Goal: Task Accomplishment & Management: Manage account settings

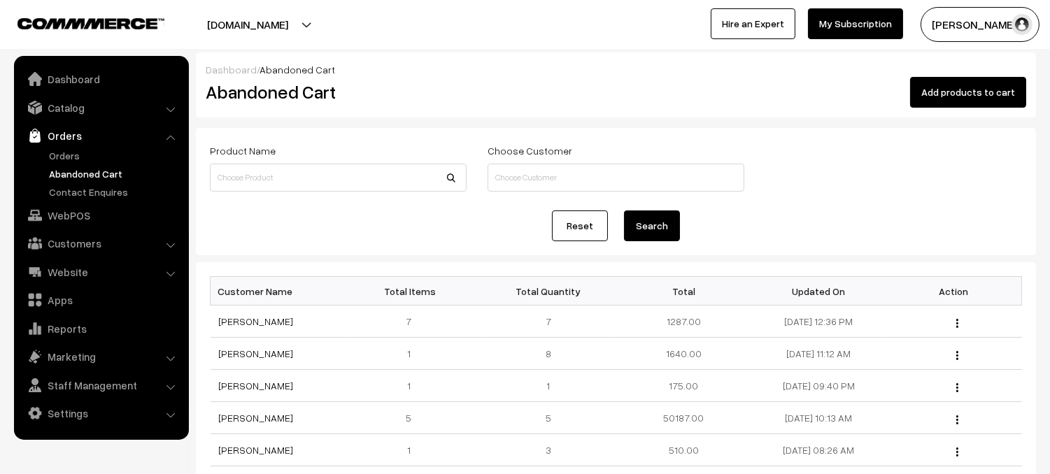
click at [55, 131] on link "Orders" at bounding box center [100, 135] width 167 height 25
click at [64, 134] on link "Orders" at bounding box center [100, 135] width 167 height 25
click at [70, 156] on link "Orders" at bounding box center [114, 155] width 139 height 15
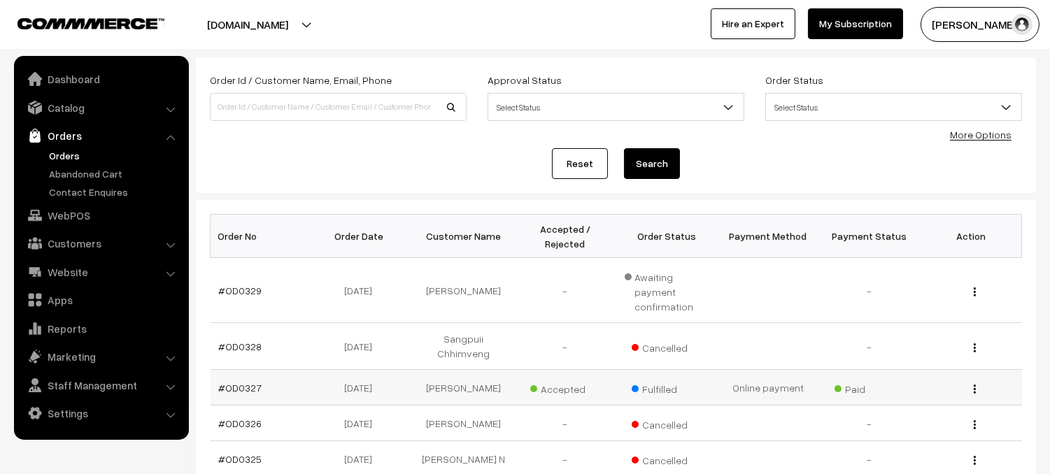
scroll to position [71, 0]
click at [246, 284] on link "#OD0329" at bounding box center [240, 290] width 43 height 12
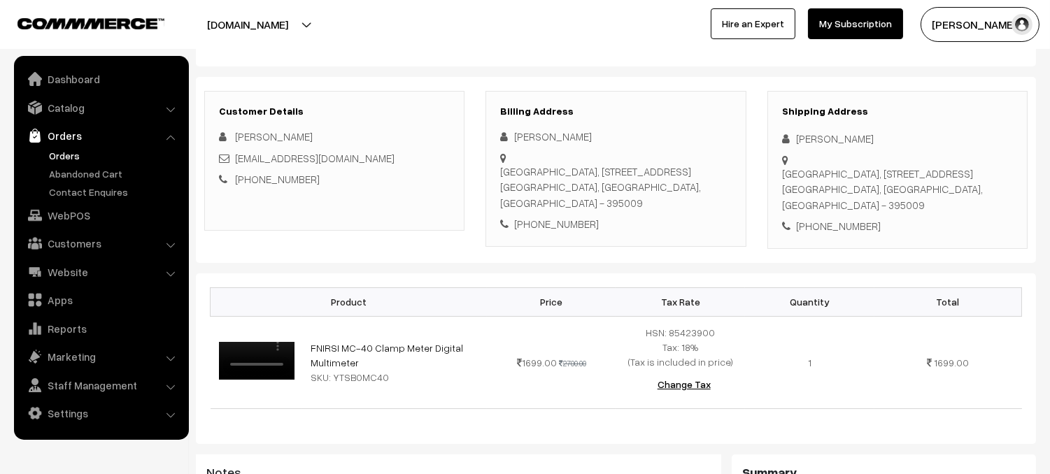
scroll to position [128, 0]
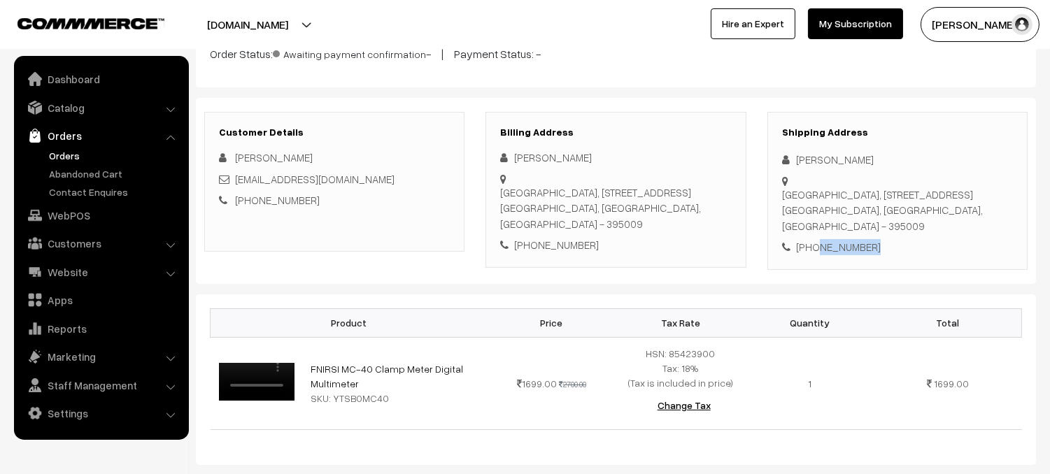
drag, startPoint x: 812, startPoint y: 220, endPoint x: 887, endPoint y: 220, distance: 74.9
click at [887, 239] on div "+91 9913913617" at bounding box center [897, 247] width 231 height 16
copy div "9913913617"
click at [951, 240] on div "Shipping Address ramesh ramesh adajan road, 92 f wing surat canal road adajan s…" at bounding box center [898, 191] width 260 height 158
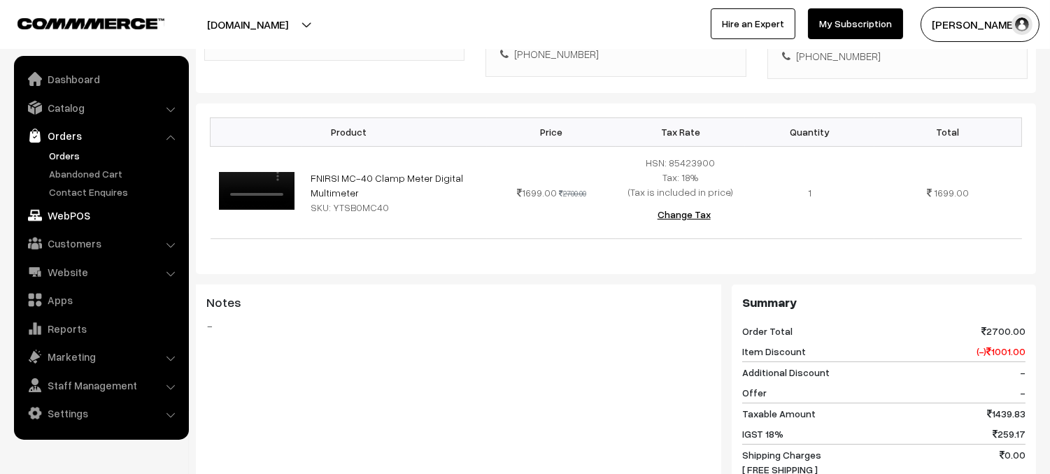
scroll to position [309, 0]
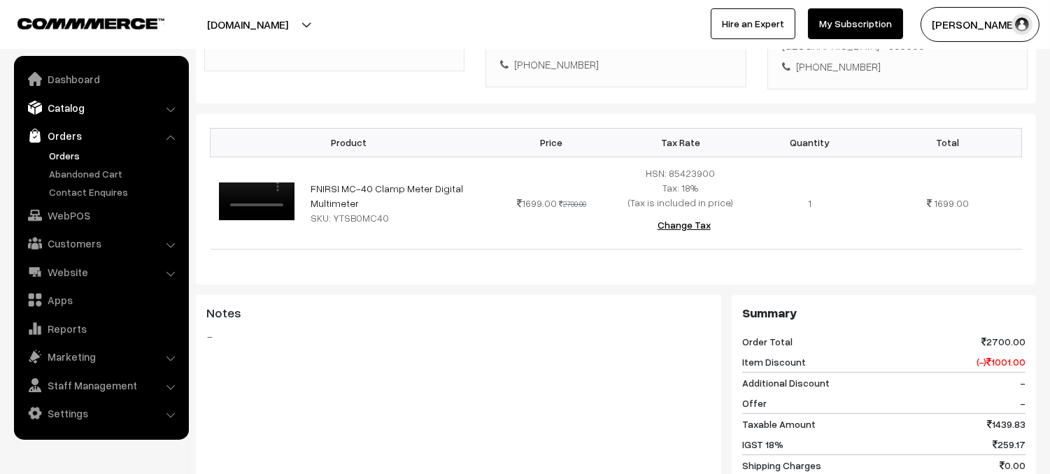
click at [57, 108] on link "Catalog" at bounding box center [100, 107] width 167 height 25
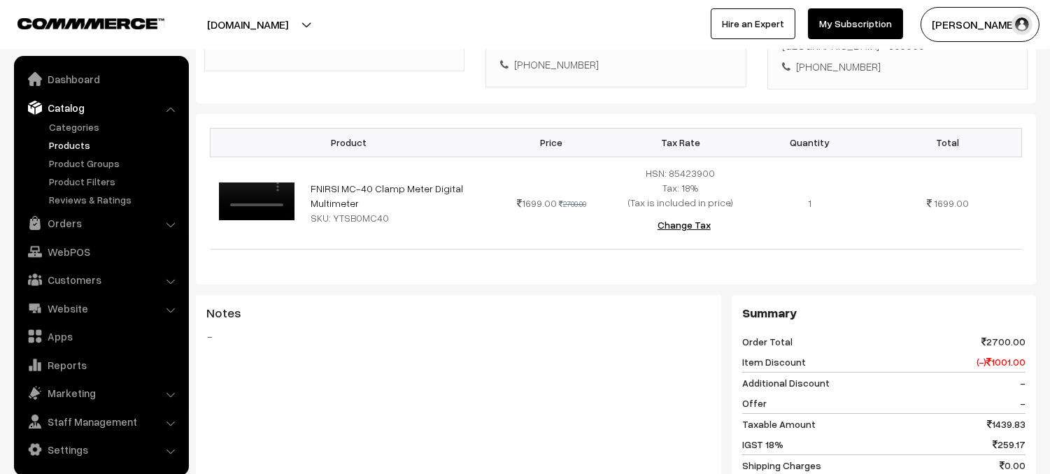
click at [94, 146] on link "Products" at bounding box center [114, 145] width 139 height 15
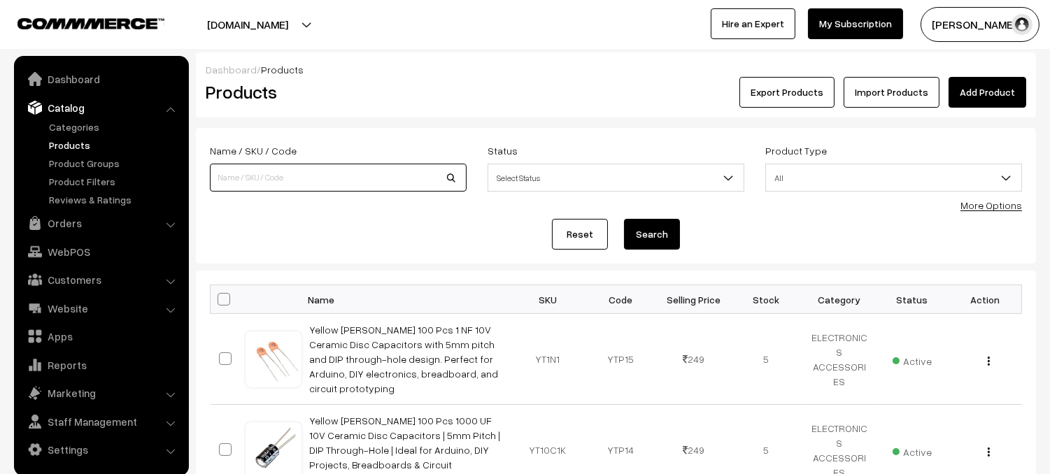
click at [317, 176] on input at bounding box center [338, 178] width 257 height 28
type input "YTSB040"
click at [644, 227] on button "Search" at bounding box center [652, 234] width 56 height 31
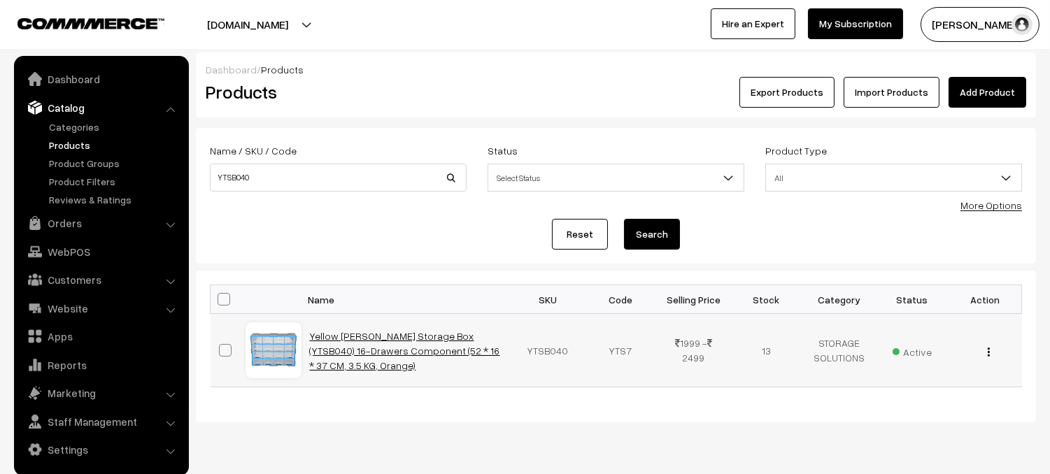
click at [447, 341] on link "Yellow [PERSON_NAME] Storage Box (YTSB040) 16-Drawers Component (52 * 16 * 37 C…" at bounding box center [405, 350] width 190 height 41
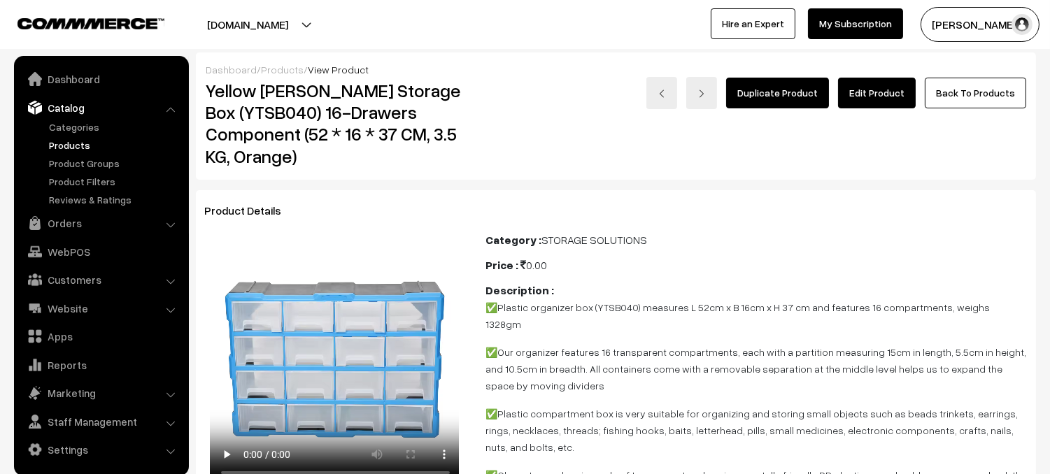
click at [885, 94] on link "Edit Product" at bounding box center [877, 93] width 78 height 31
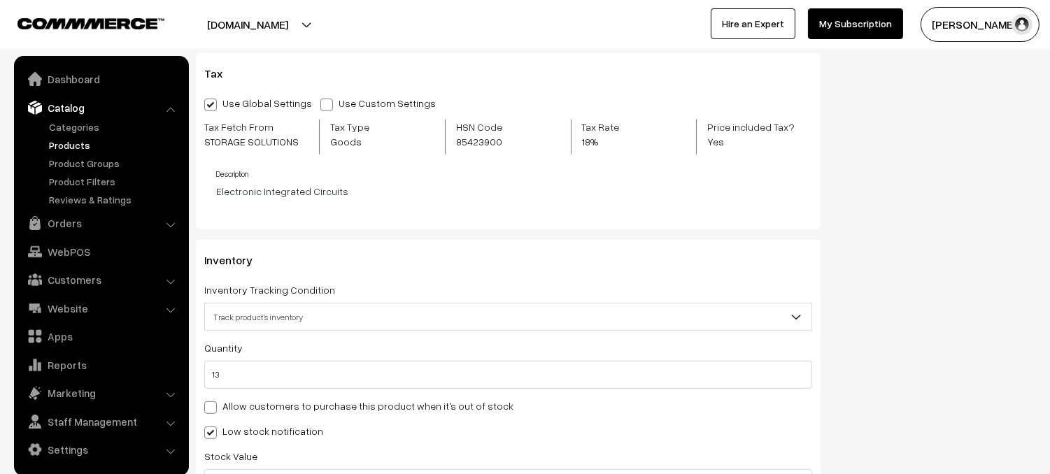
scroll to position [1666, 0]
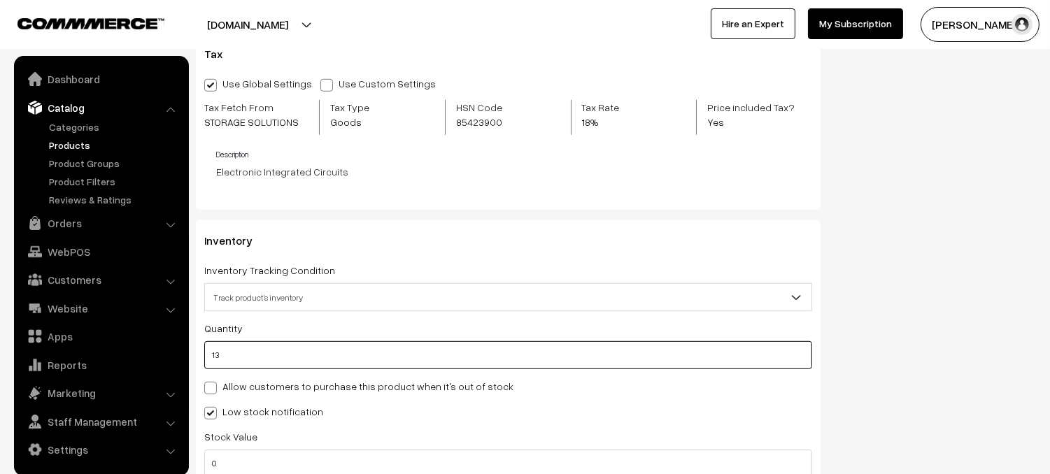
click at [290, 356] on input "13" at bounding box center [508, 355] width 608 height 28
type input "1"
type input "14"
type input "0"
type input "7"
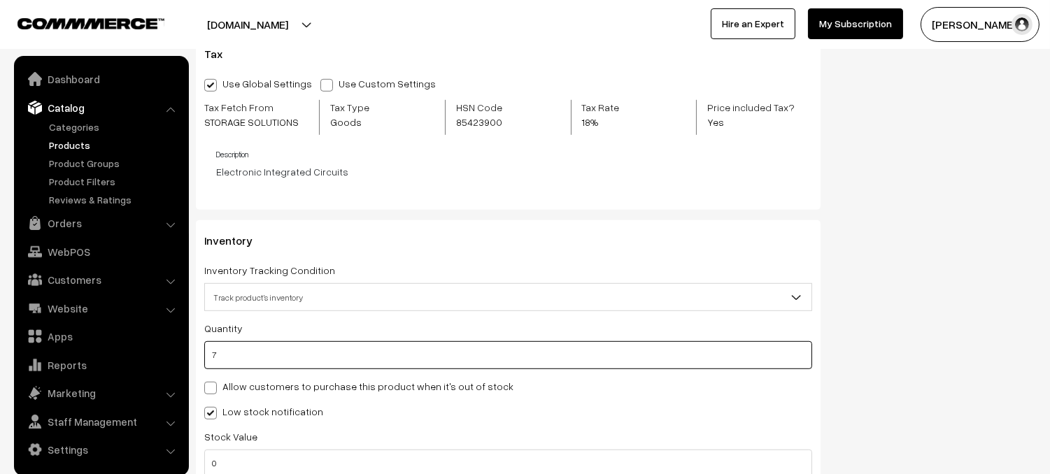
type input "20"
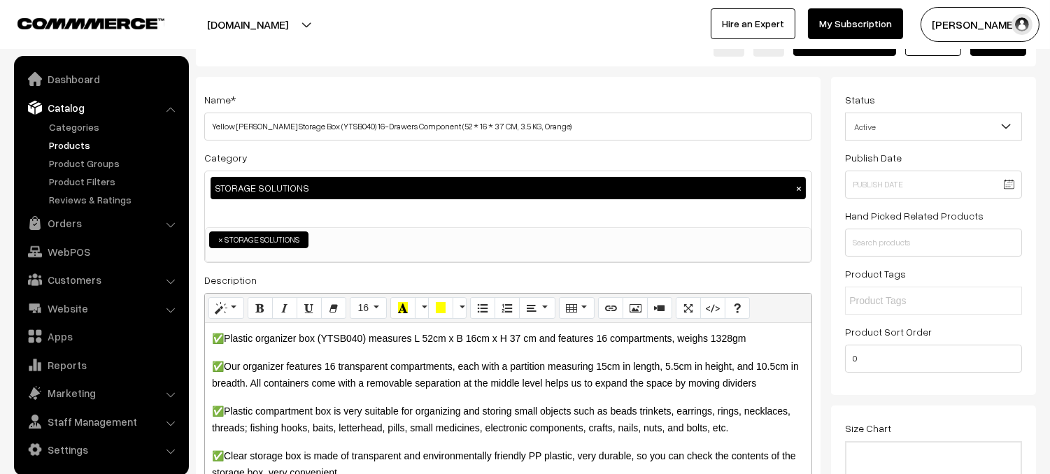
scroll to position [0, 0]
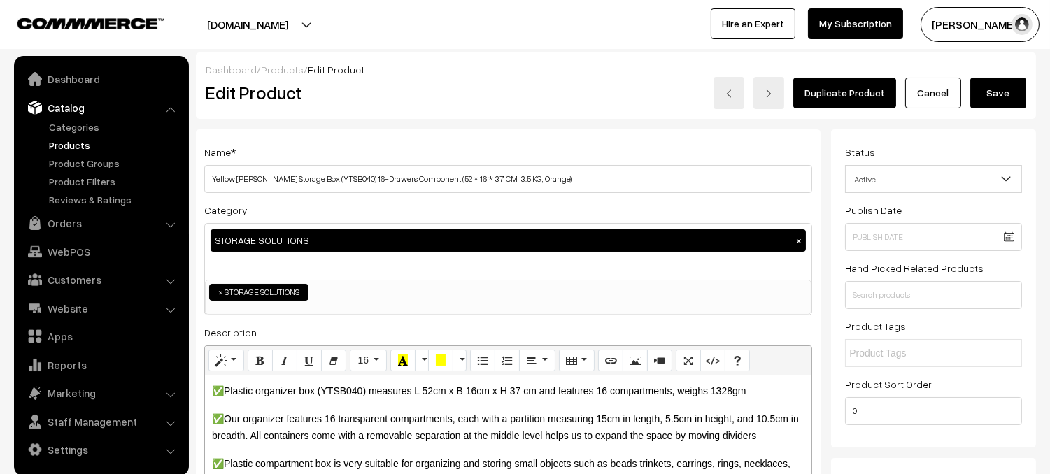
type input "7"
click at [997, 92] on button "Save" at bounding box center [999, 93] width 56 height 31
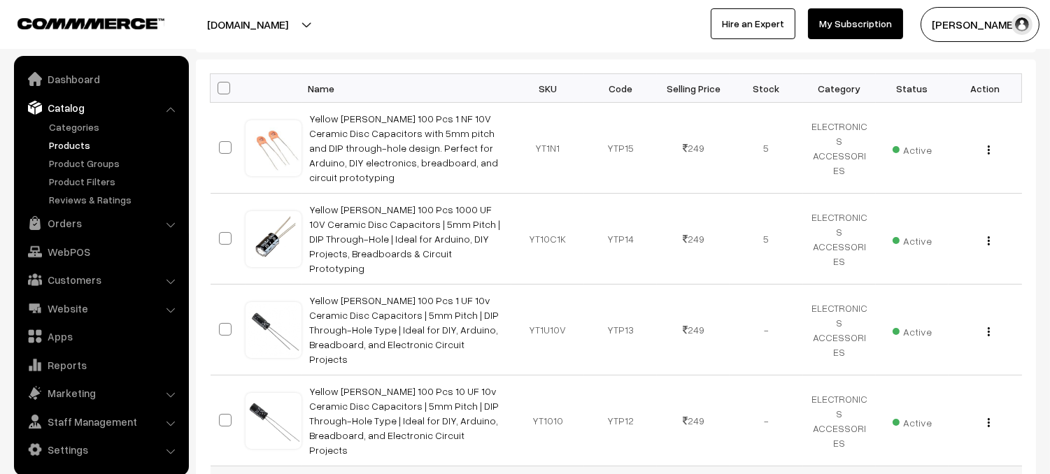
scroll to position [212, 0]
click at [85, 146] on link "Products" at bounding box center [114, 145] width 139 height 15
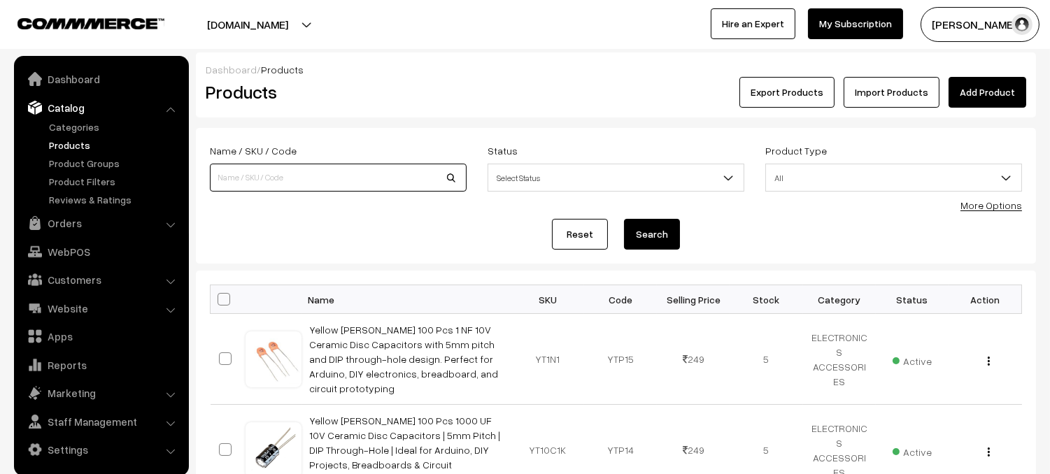
click at [281, 181] on input at bounding box center [338, 178] width 257 height 28
type input "LCR ST1"
click at [663, 241] on button "Search" at bounding box center [652, 234] width 56 height 31
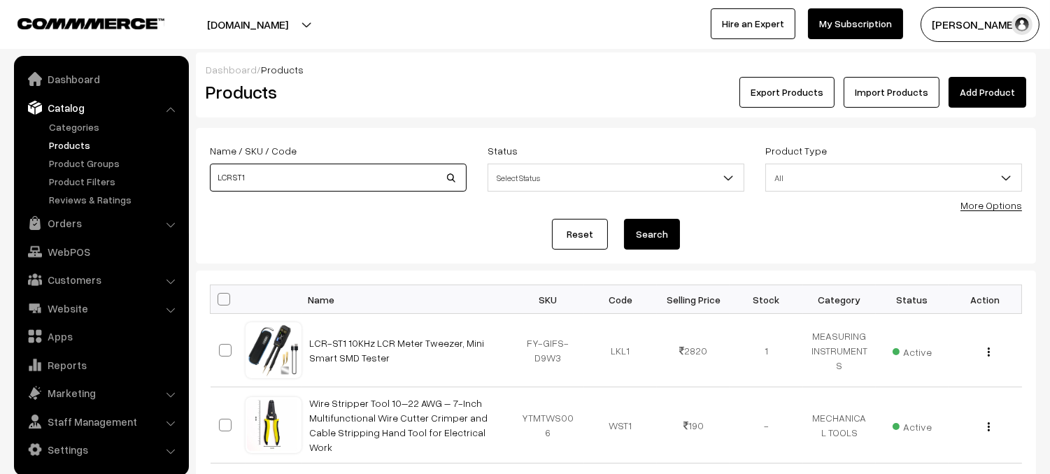
click at [388, 178] on input "LCR ST1" at bounding box center [338, 178] width 257 height 28
type input "L"
click at [340, 184] on input "SWM" at bounding box center [338, 178] width 257 height 28
type input "SWM 10"
click at [624, 219] on button "Search" at bounding box center [652, 234] width 56 height 31
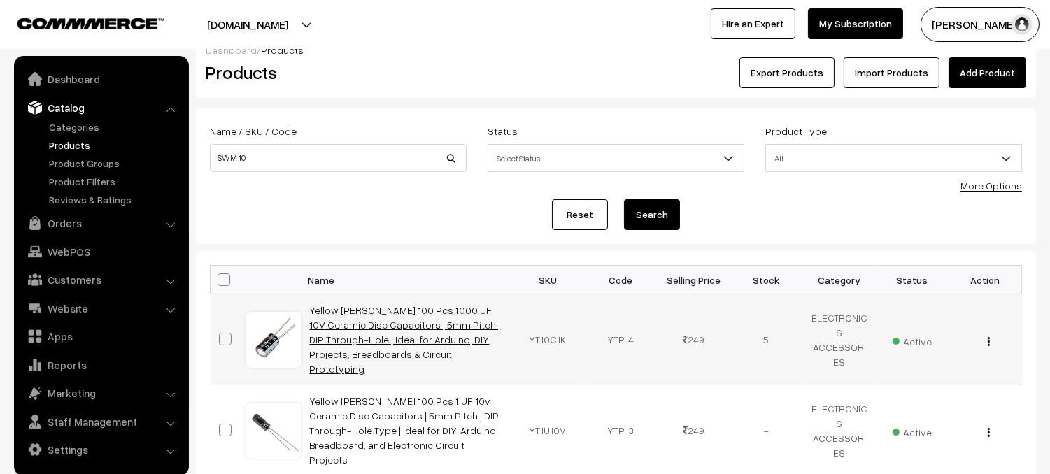
scroll to position [24, 0]
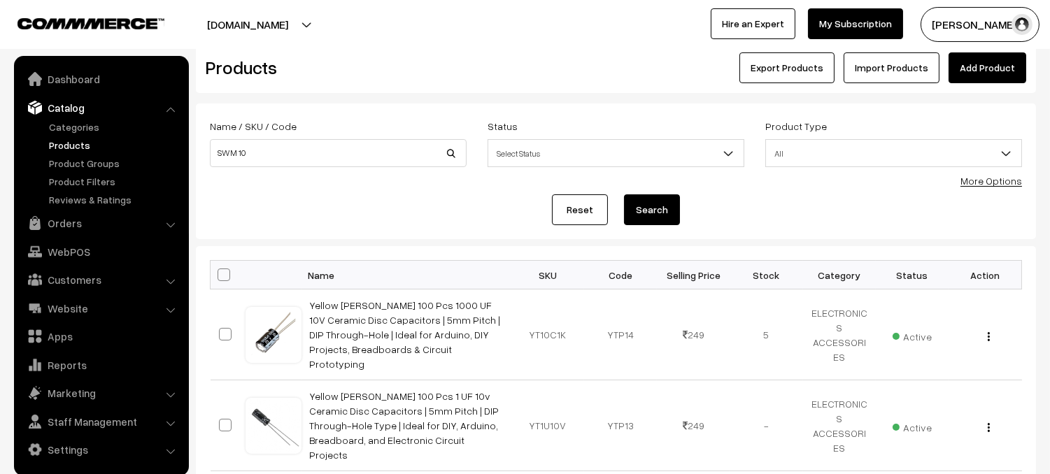
click at [655, 204] on button "Search" at bounding box center [652, 210] width 56 height 31
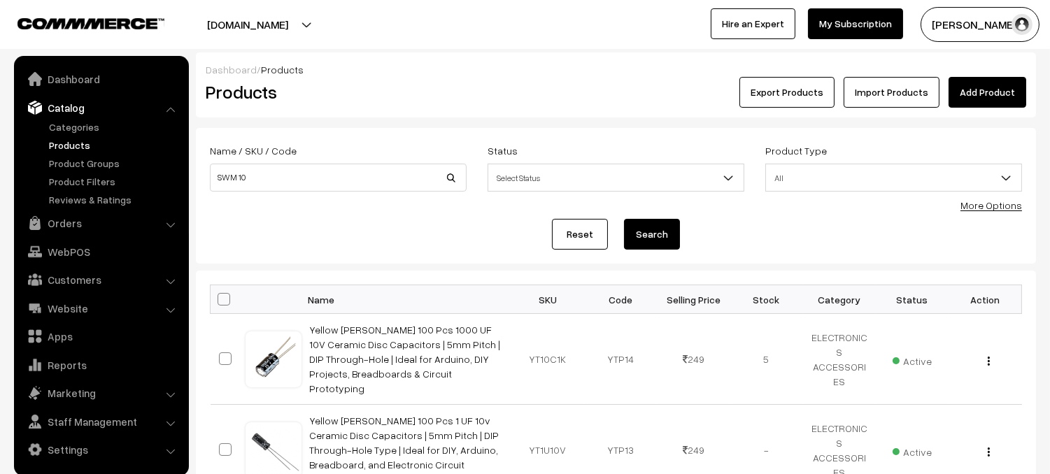
click at [651, 230] on button "Search" at bounding box center [652, 234] width 56 height 31
click at [354, 172] on input "SWM 10" at bounding box center [338, 178] width 257 height 28
type input "S"
type input "YTSB041"
click at [666, 236] on button "Search" at bounding box center [652, 234] width 56 height 31
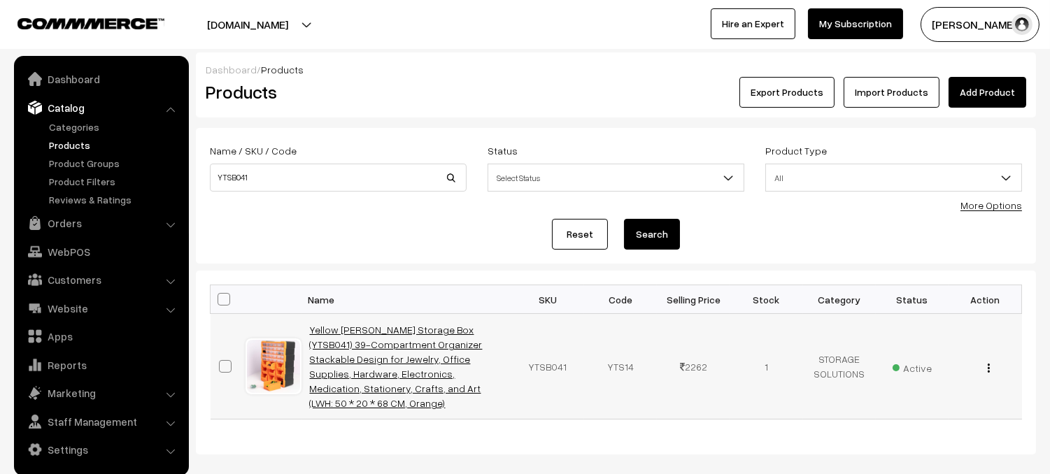
click at [447, 353] on link "Yellow [PERSON_NAME] Storage Box (YTSB041) 39-Compartment Organizer Stackable D…" at bounding box center [396, 366] width 173 height 85
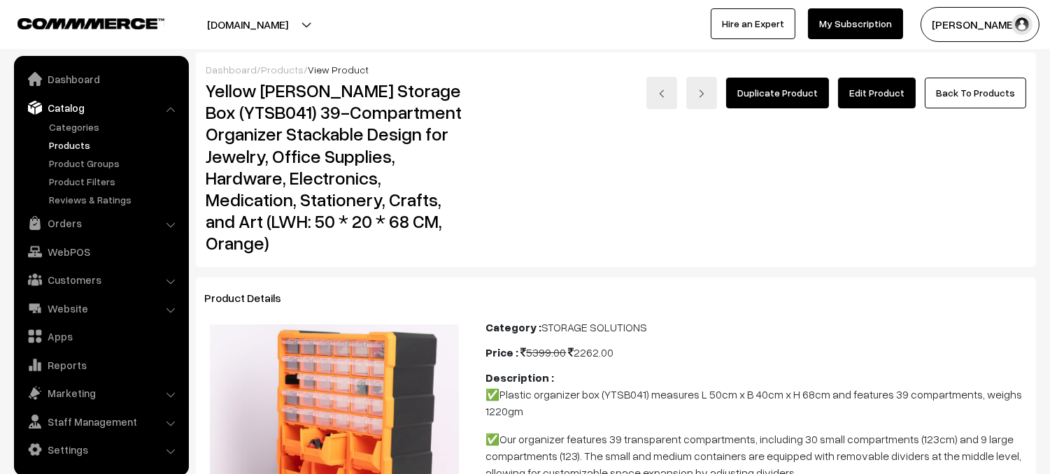
click at [882, 99] on link "Edit Product" at bounding box center [877, 93] width 78 height 31
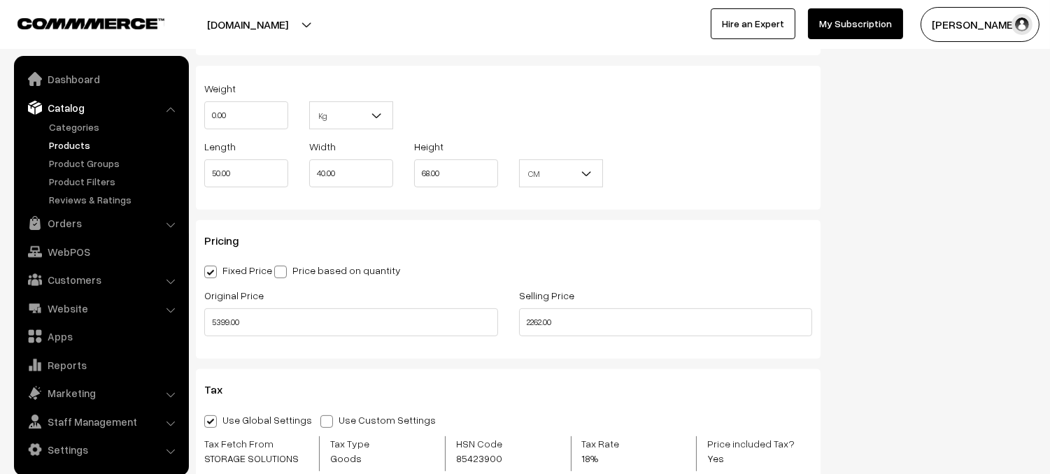
scroll to position [1383, 0]
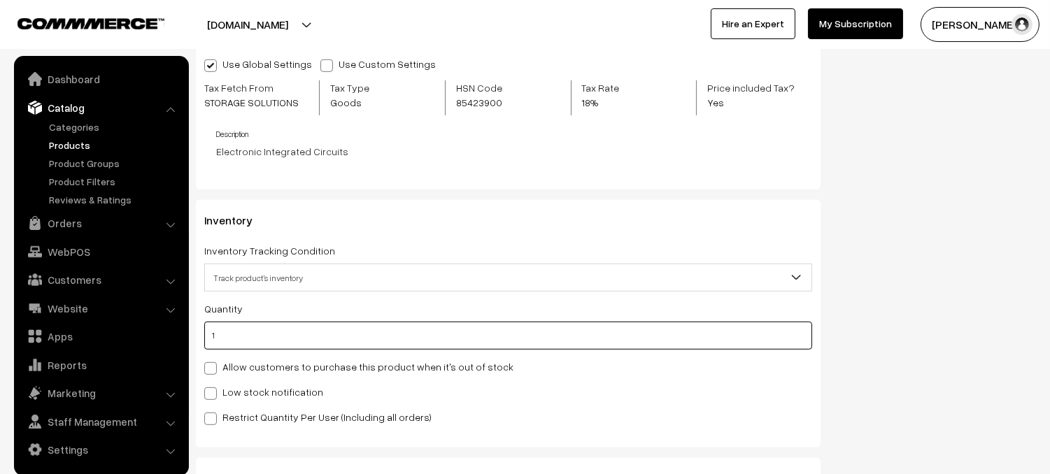
click at [248, 339] on input "1" at bounding box center [508, 336] width 608 height 28
type input "0"
type input "1"
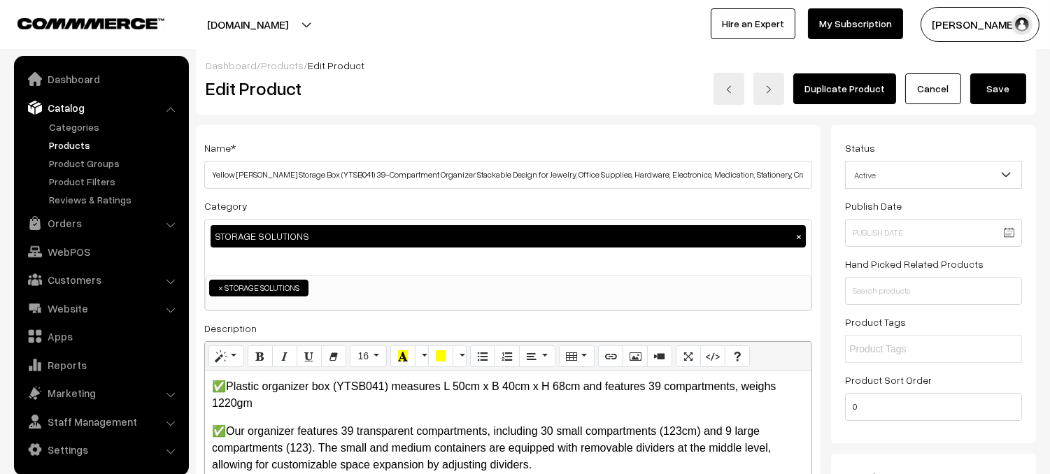
scroll to position [0, 0]
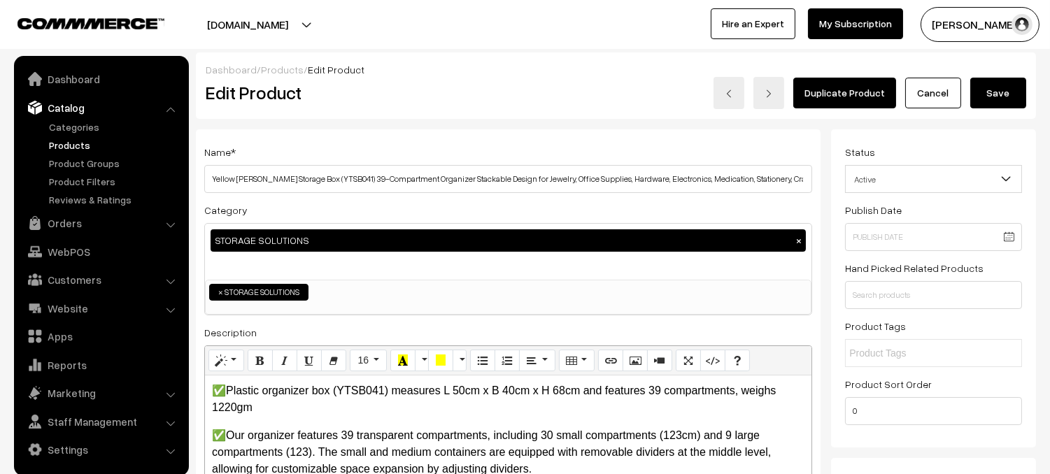
type input "0"
click at [993, 98] on button "Save" at bounding box center [999, 93] width 56 height 31
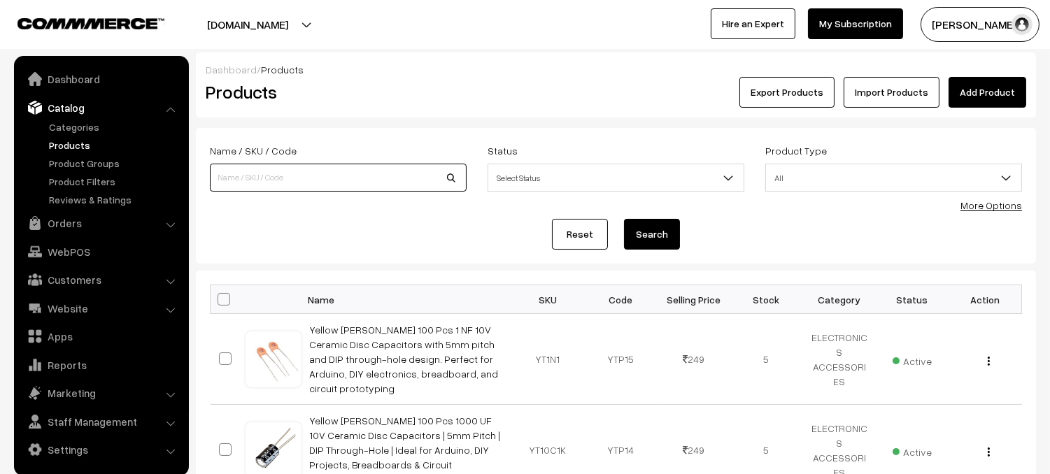
click at [402, 170] on input at bounding box center [338, 178] width 257 height 28
type input "L motor"
click at [651, 241] on button "Search" at bounding box center [652, 234] width 56 height 31
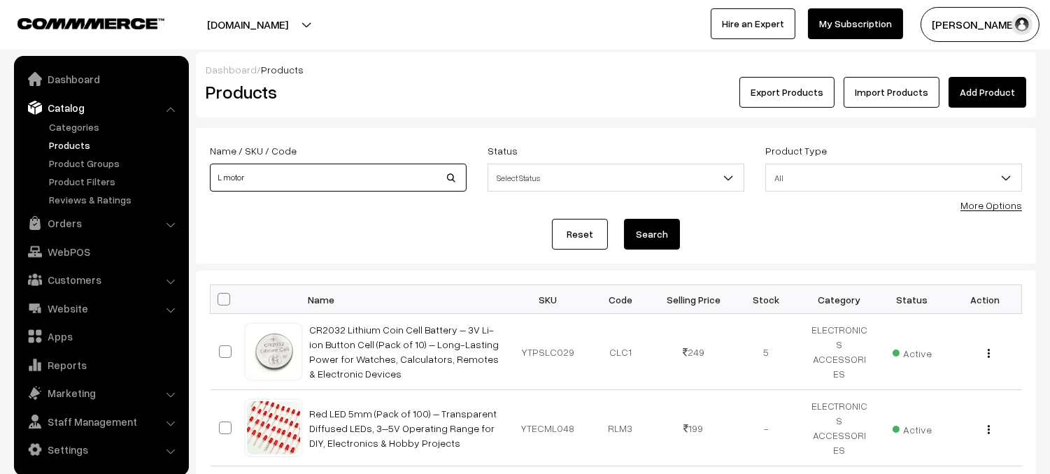
click at [302, 186] on input "L motor" at bounding box center [338, 178] width 257 height 28
type input "L"
click at [624, 219] on button "Search" at bounding box center [652, 234] width 56 height 31
click at [423, 176] on input "L" at bounding box center [338, 178] width 257 height 28
type input "L"
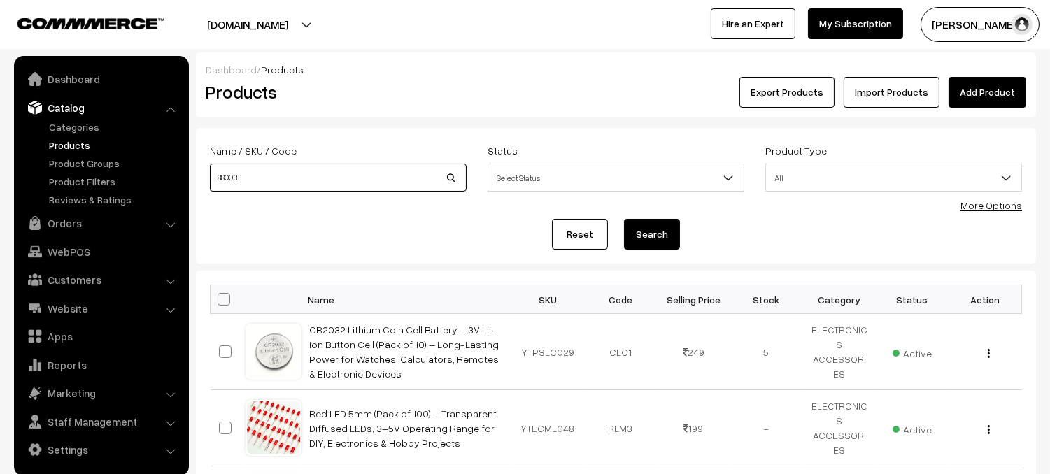
type input "88003"
click at [624, 219] on button "Search" at bounding box center [652, 234] width 56 height 31
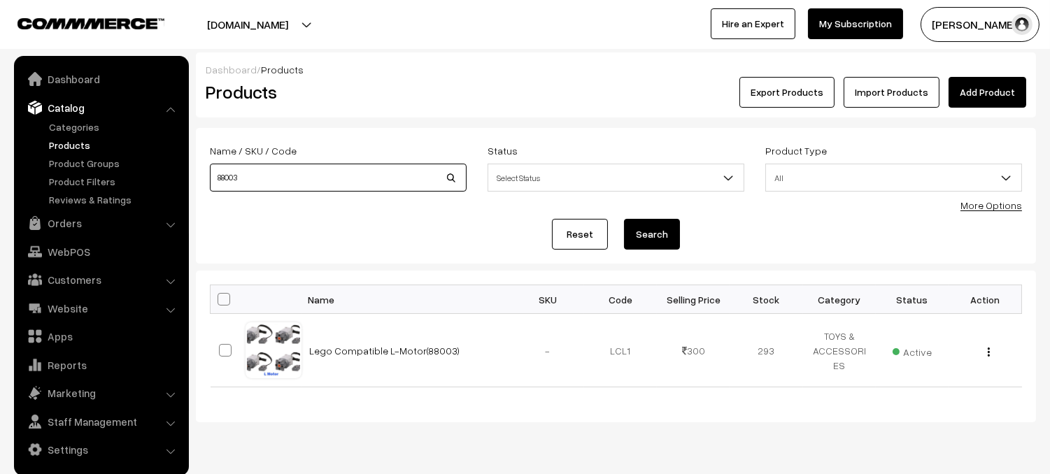
click at [369, 182] on input "88003" at bounding box center [338, 178] width 257 height 28
type input "8"
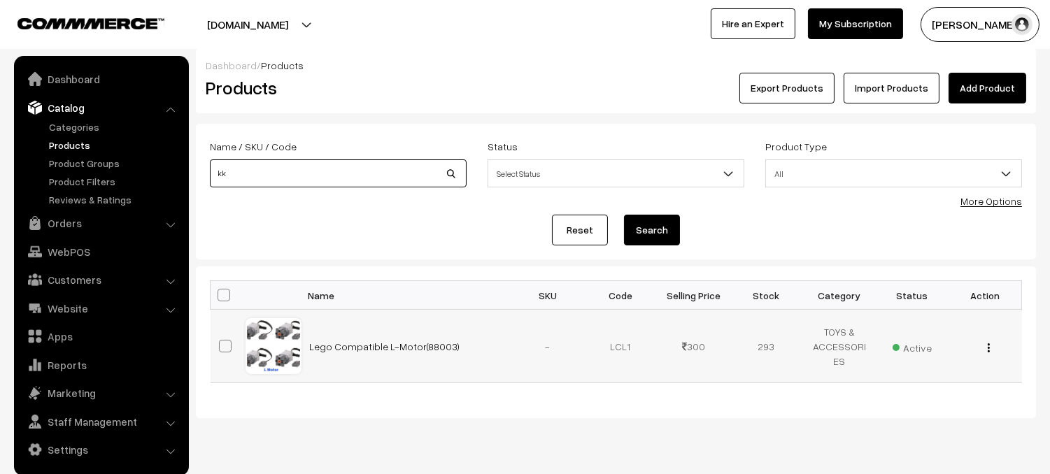
scroll to position [6, 0]
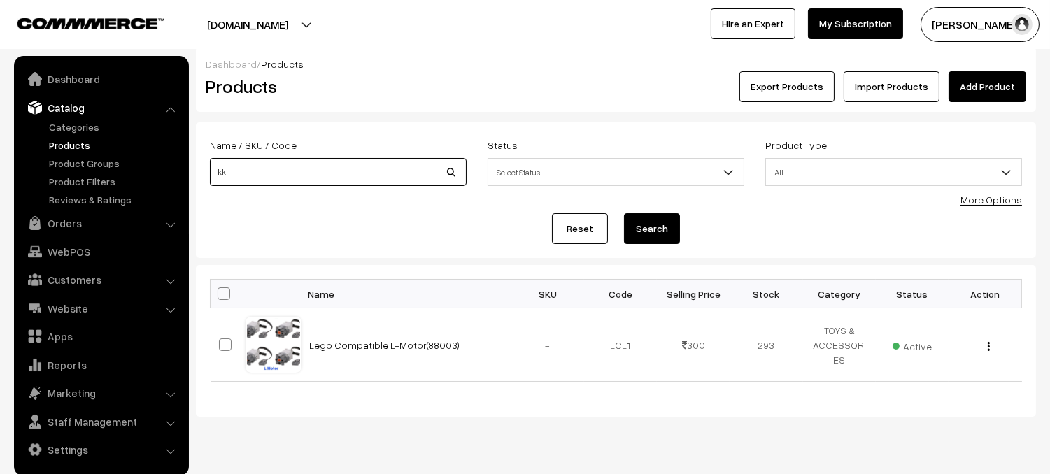
type input "kk"
